Goal: Information Seeking & Learning: Check status

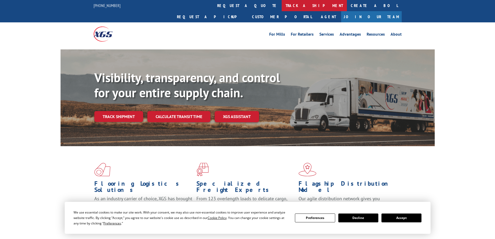
click at [282, 2] on link "track a shipment" at bounding box center [314, 5] width 65 height 11
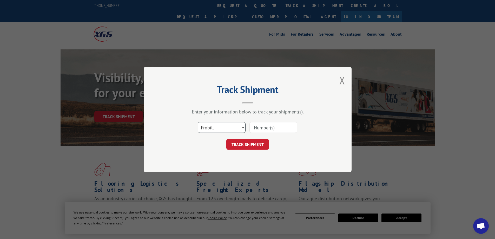
click at [216, 126] on select "Select category... Probill BOL PO" at bounding box center [222, 127] width 48 height 11
select select "bol"
click at [198, 122] on select "Select category... Probill BOL PO" at bounding box center [222, 127] width 48 height 11
click at [262, 127] on input at bounding box center [274, 127] width 48 height 11
paste input "6025186"
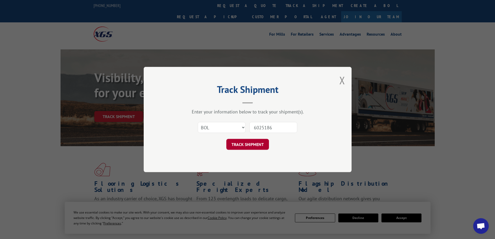
type input "6025186"
click at [253, 144] on button "TRACK SHIPMENT" at bounding box center [248, 144] width 43 height 11
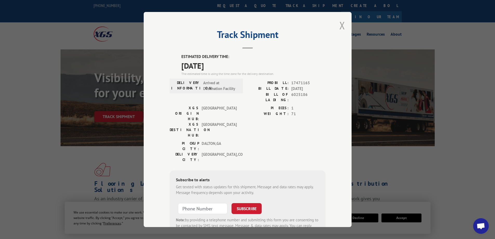
click at [342, 23] on button "Close modal" at bounding box center [343, 25] width 6 height 14
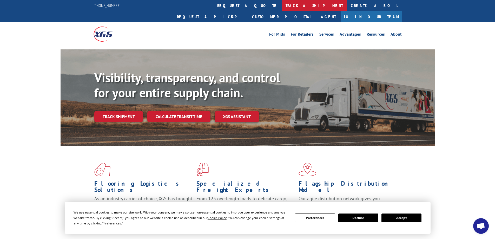
click at [282, 7] on link "track a shipment" at bounding box center [314, 5] width 65 height 11
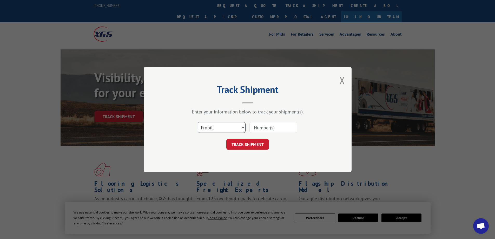
click at [212, 127] on select "Select category... Probill BOL PO" at bounding box center [222, 127] width 48 height 11
select select "bol"
click at [198, 122] on select "Select category... Probill BOL PO" at bounding box center [222, 127] width 48 height 11
click at [257, 127] on input at bounding box center [274, 127] width 48 height 11
paste input "6026934"
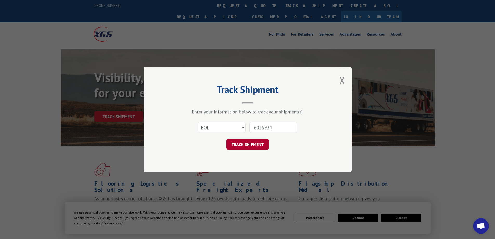
type input "6026934"
click at [252, 143] on button "TRACK SHIPMENT" at bounding box center [248, 144] width 43 height 11
